Goal: Information Seeking & Learning: Check status

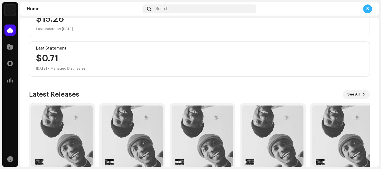
scroll to position [106, 0]
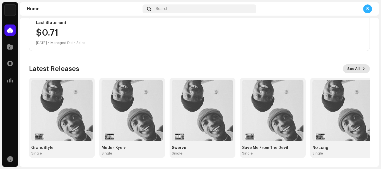
click at [350, 69] on span "See All" at bounding box center [353, 68] width 13 height 11
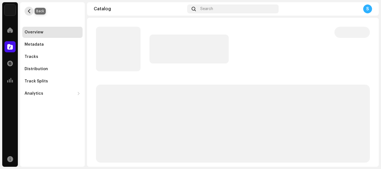
click at [30, 13] on span "button" at bounding box center [29, 11] width 4 height 4
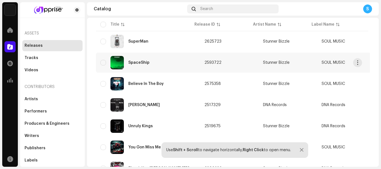
scroll to position [242, 0]
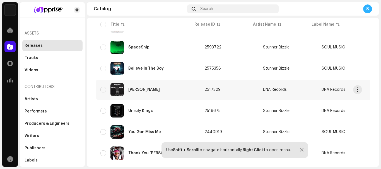
click at [237, 86] on td "2517329" at bounding box center [229, 90] width 59 height 20
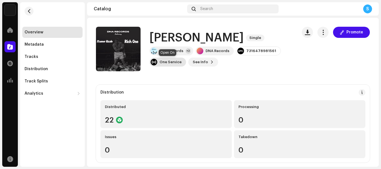
click at [162, 64] on div "One Service" at bounding box center [171, 62] width 22 height 4
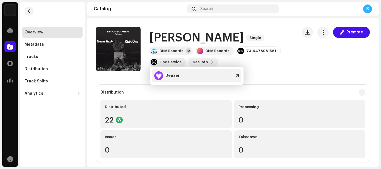
click at [206, 73] on div "Deezer" at bounding box center [196, 75] width 89 height 13
